Goal: Task Accomplishment & Management: Manage account settings

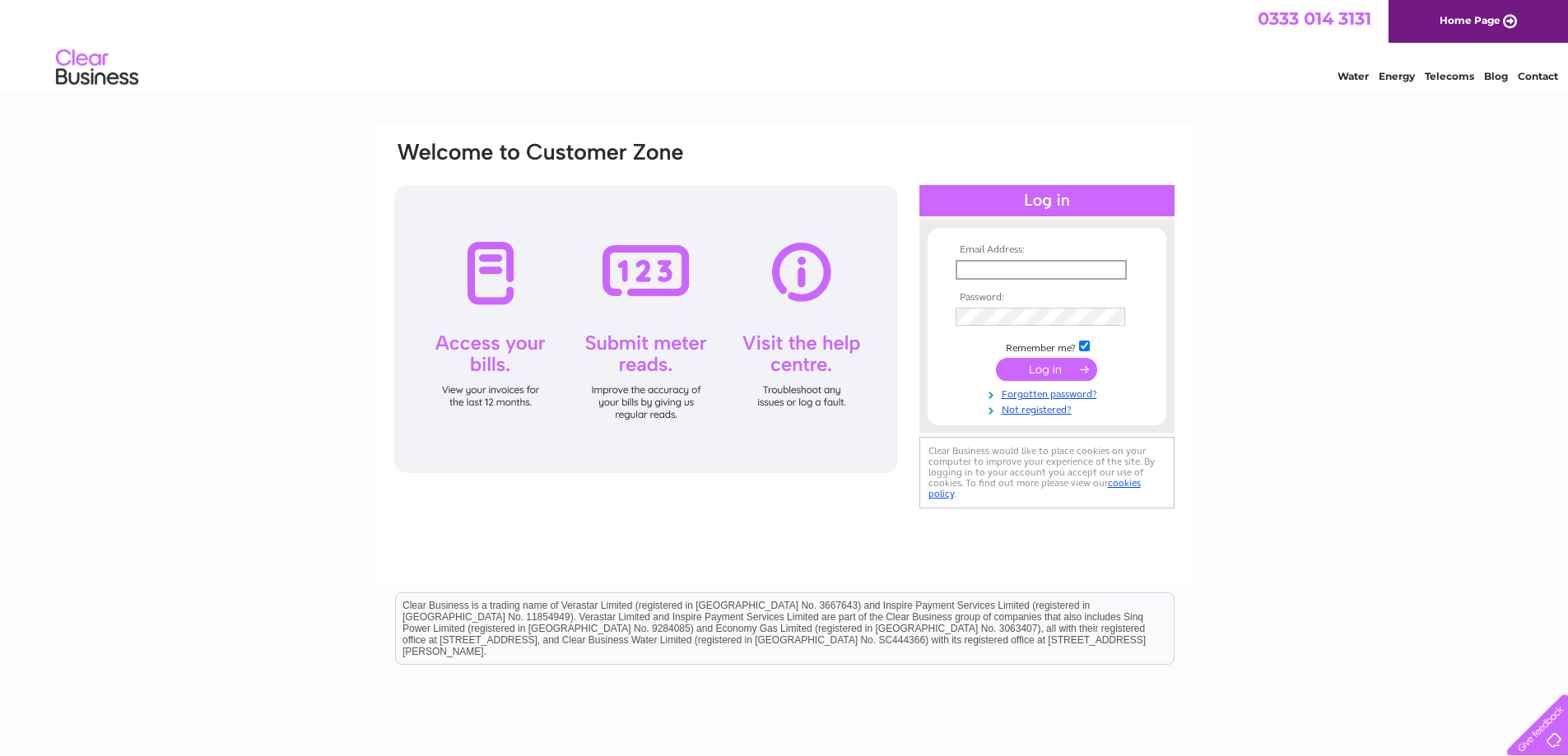
click at [994, 271] on input "text" at bounding box center [1041, 270] width 171 height 20
type input "admin@gmhaccounting.co.uk"
click at [996, 358] on input "submit" at bounding box center [1046, 370] width 101 height 23
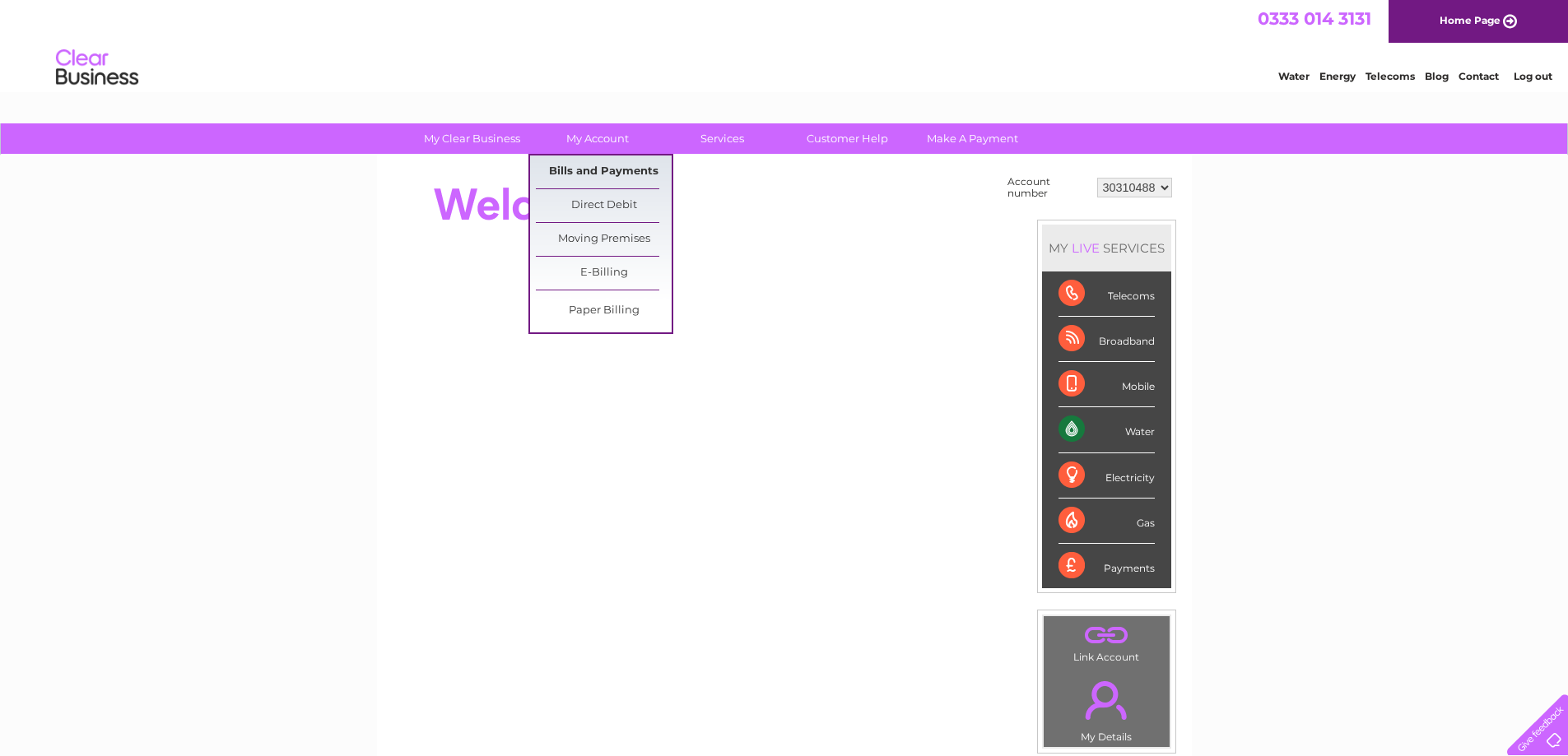
click at [615, 163] on link "Bills and Payments" at bounding box center [603, 172] width 135 height 33
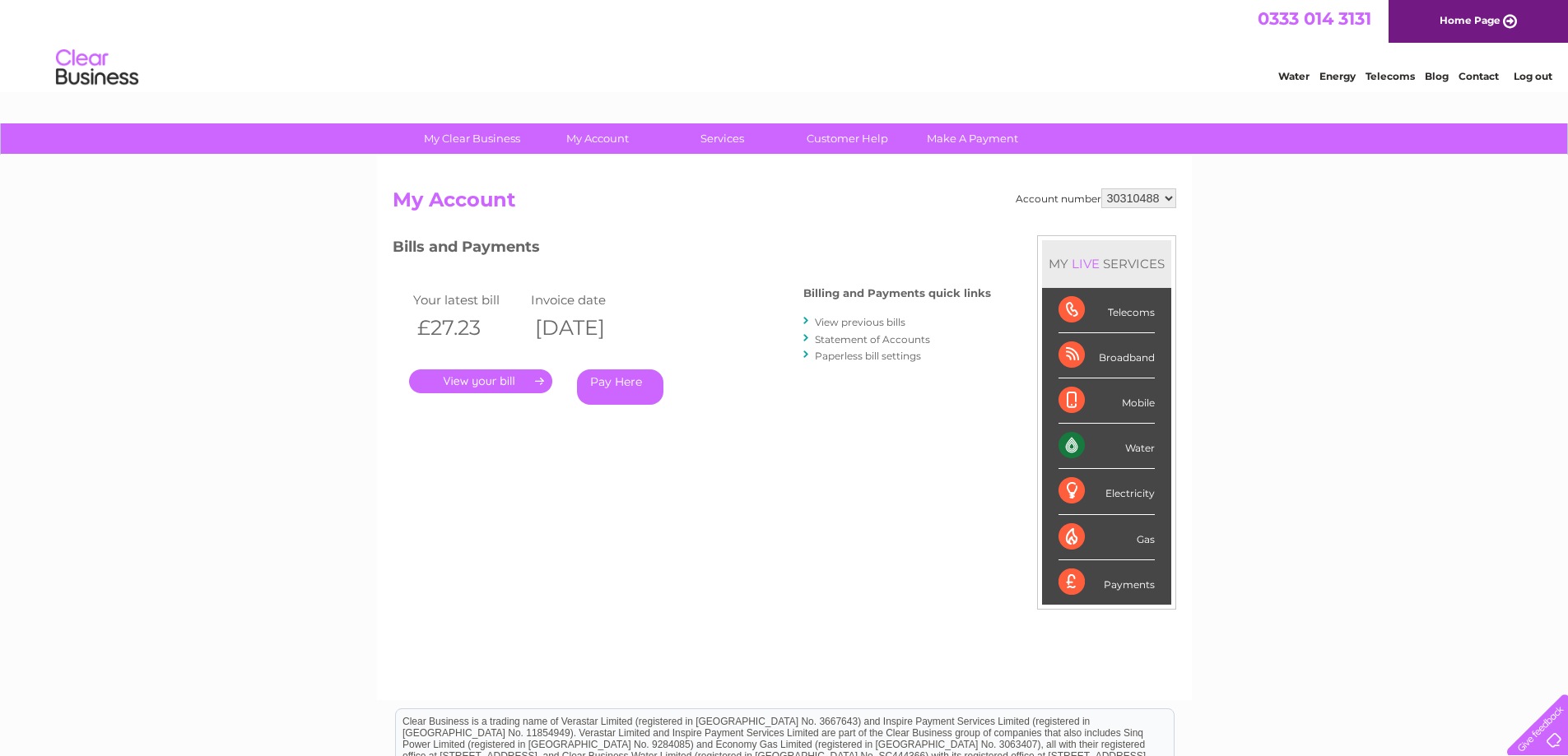
click at [890, 322] on link "View previous bills" at bounding box center [860, 323] width 91 height 12
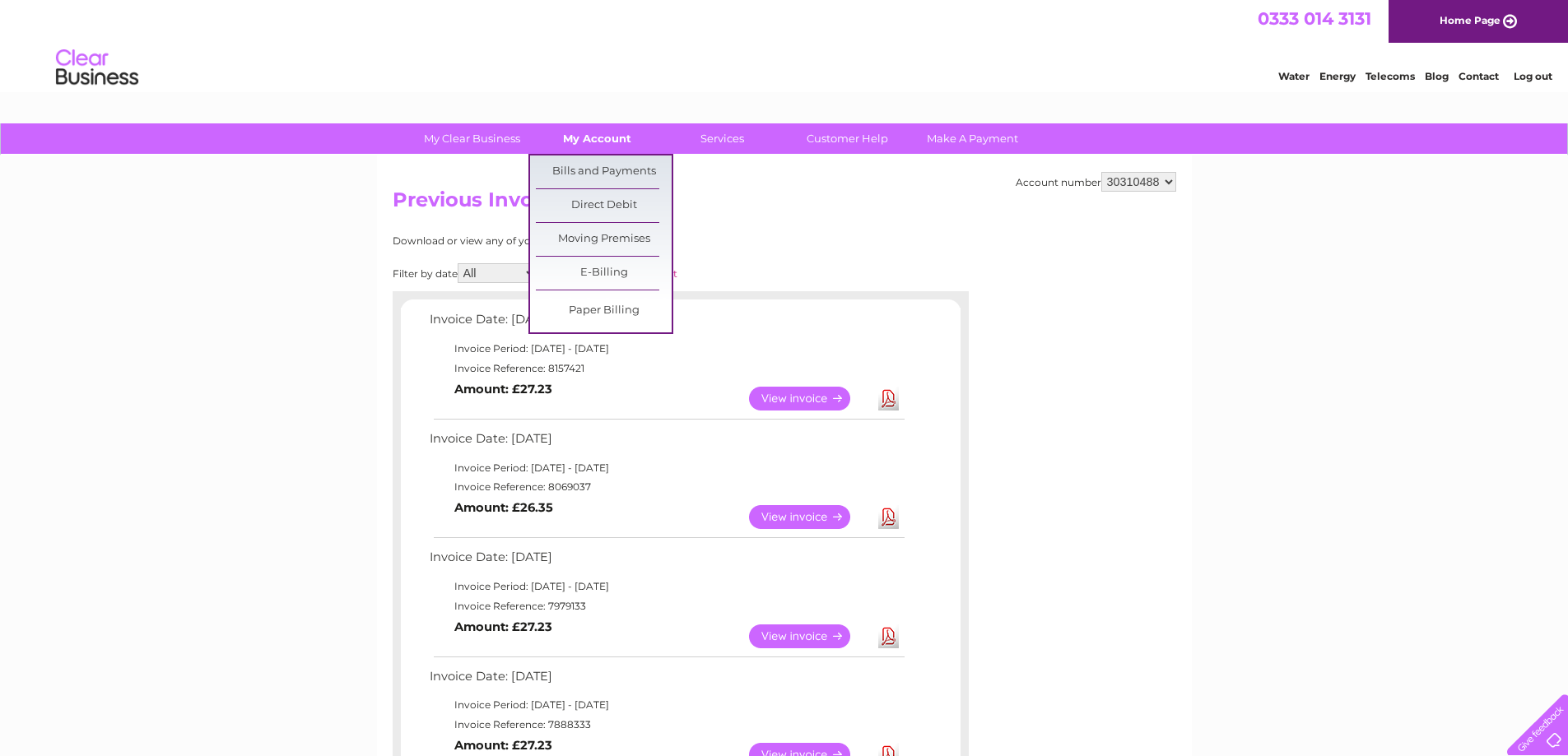
click at [582, 135] on link "My Account" at bounding box center [596, 138] width 135 height 31
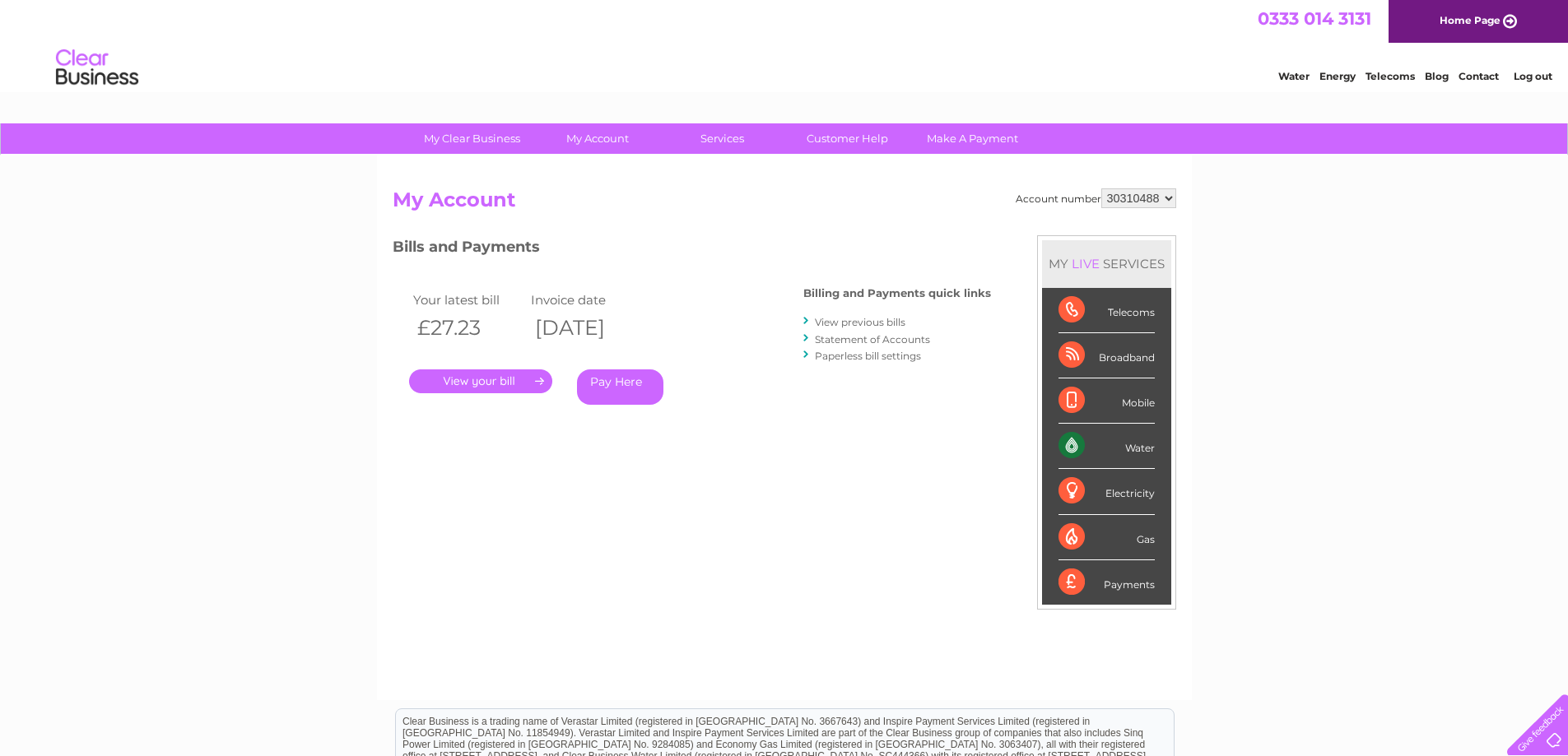
click at [917, 341] on link "Statement of Accounts" at bounding box center [872, 339] width 115 height 12
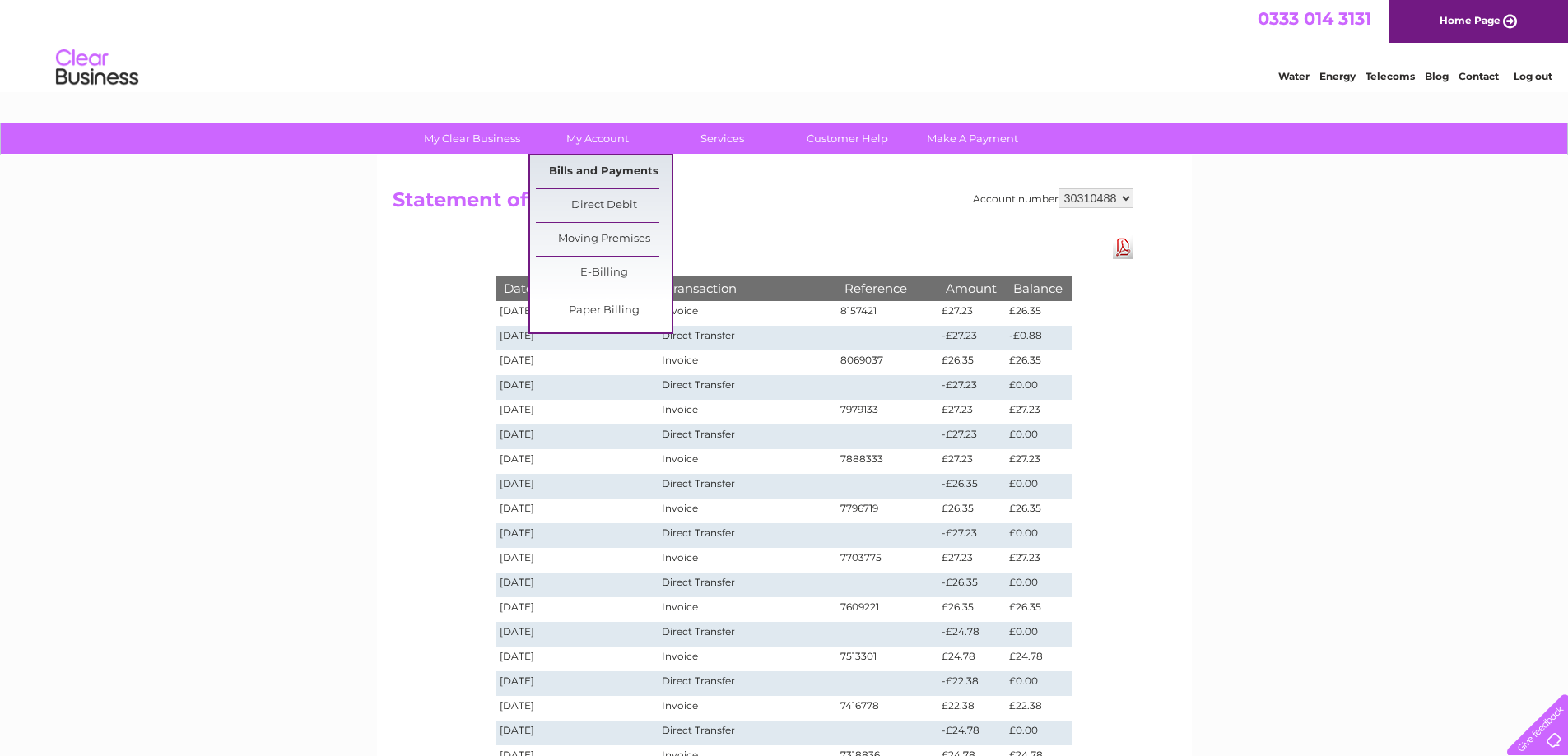
click at [603, 175] on link "Bills and Payments" at bounding box center [603, 172] width 135 height 33
click at [600, 170] on link "Bills and Payments" at bounding box center [603, 172] width 135 height 33
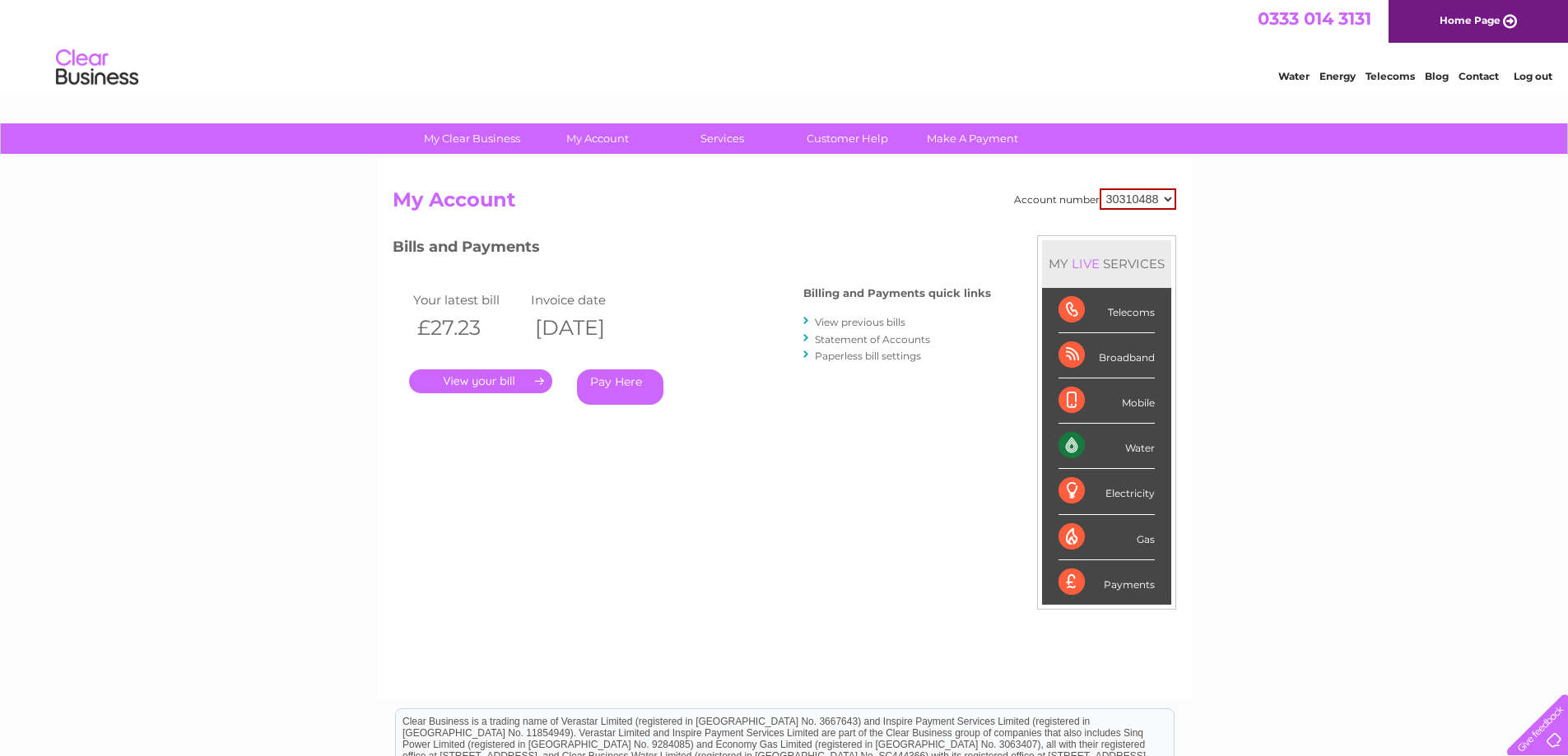
click at [841, 319] on link "View previous bills" at bounding box center [860, 323] width 91 height 12
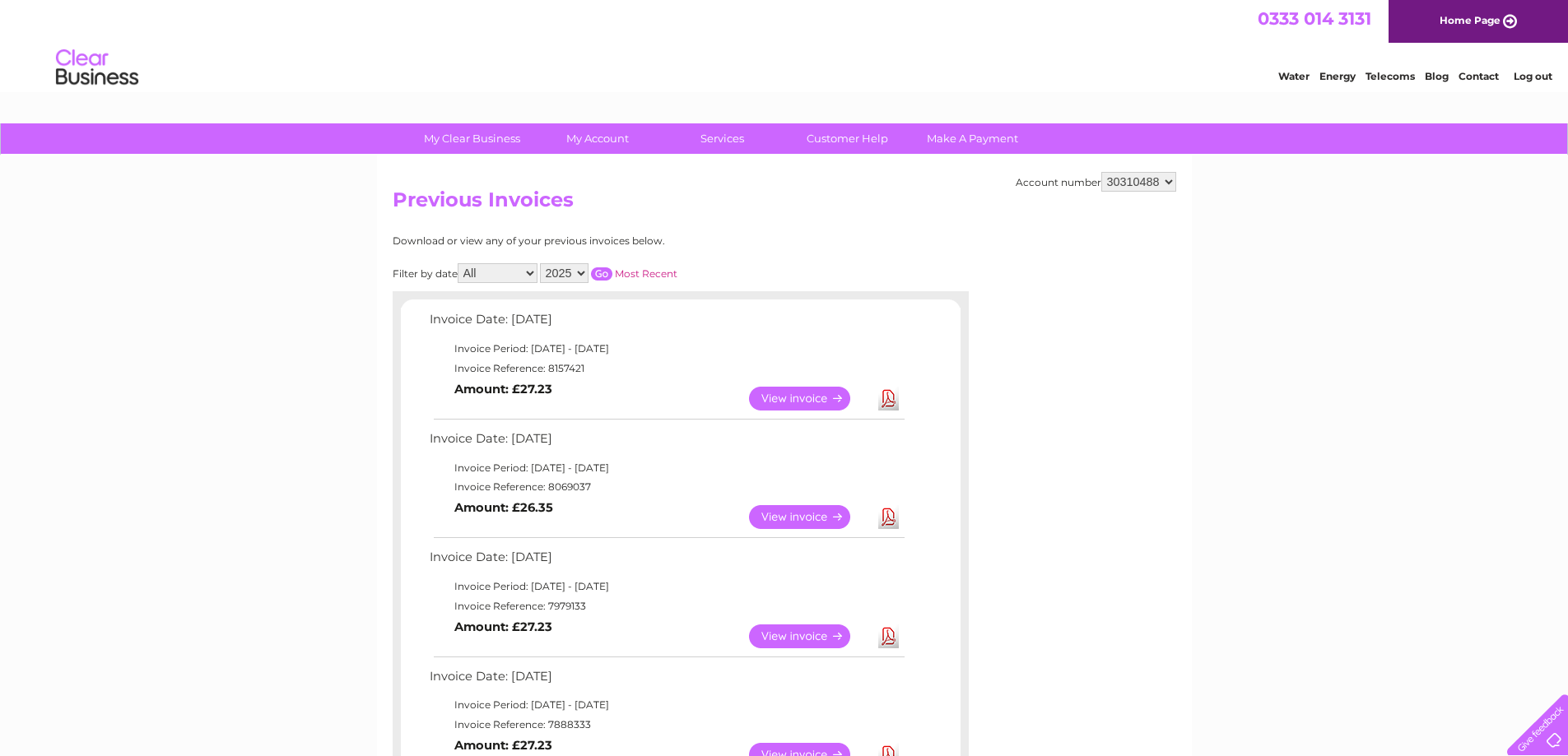
click at [819, 397] on link "View" at bounding box center [809, 399] width 121 height 24
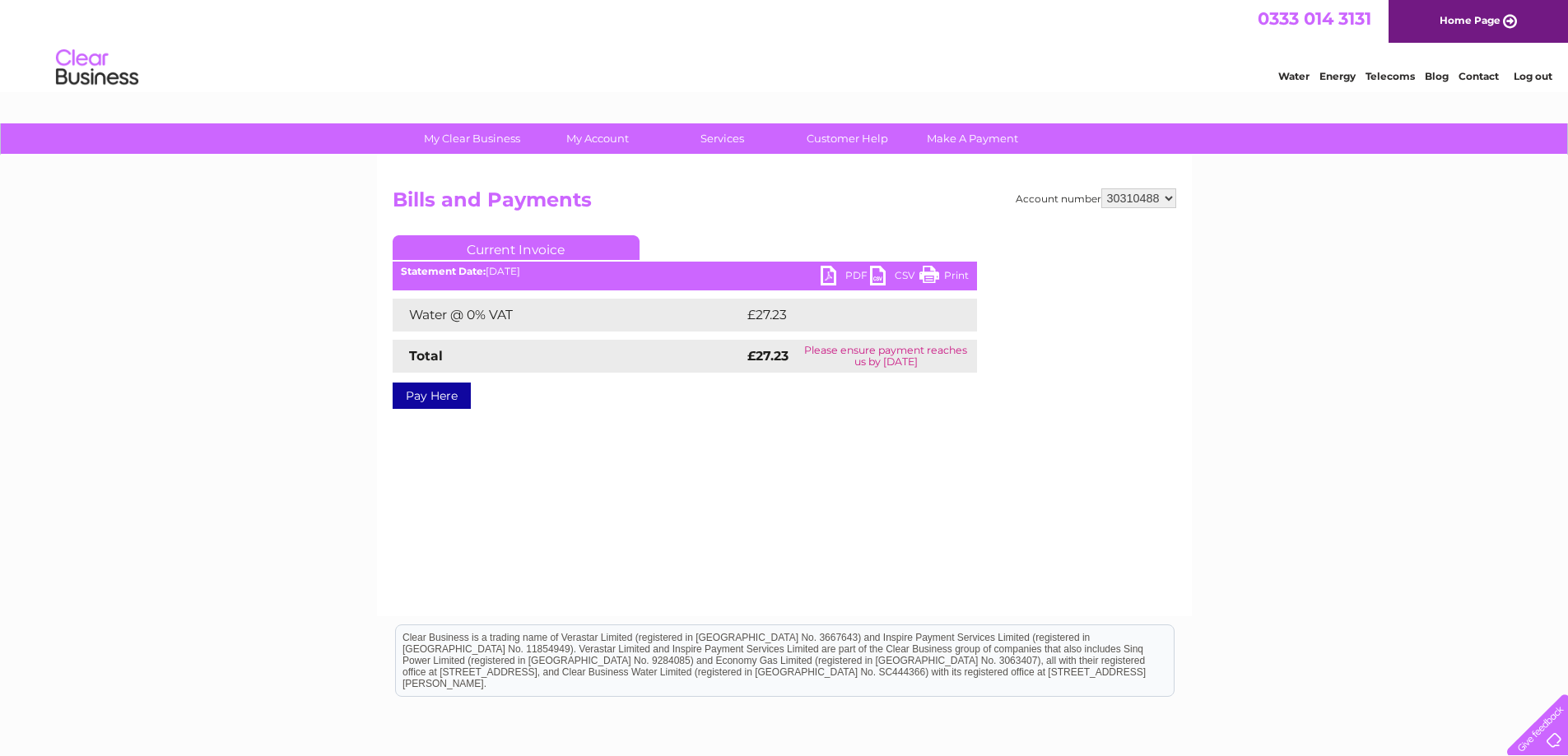
click at [844, 281] on link "PDF" at bounding box center [845, 277] width 49 height 24
click at [850, 273] on link "PDF" at bounding box center [845, 277] width 49 height 24
click at [1530, 78] on link "Log out" at bounding box center [1533, 76] width 38 height 12
